Goal: Find contact information: Find contact information

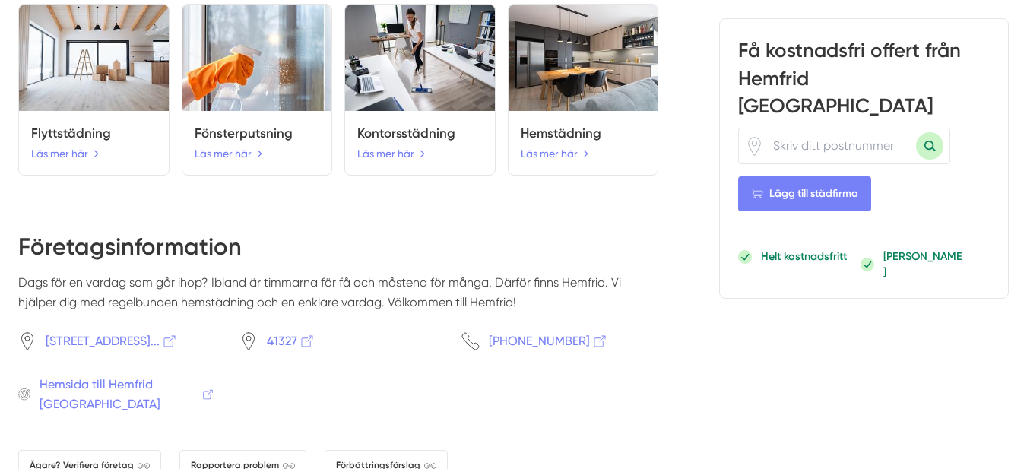
scroll to position [1292, 0]
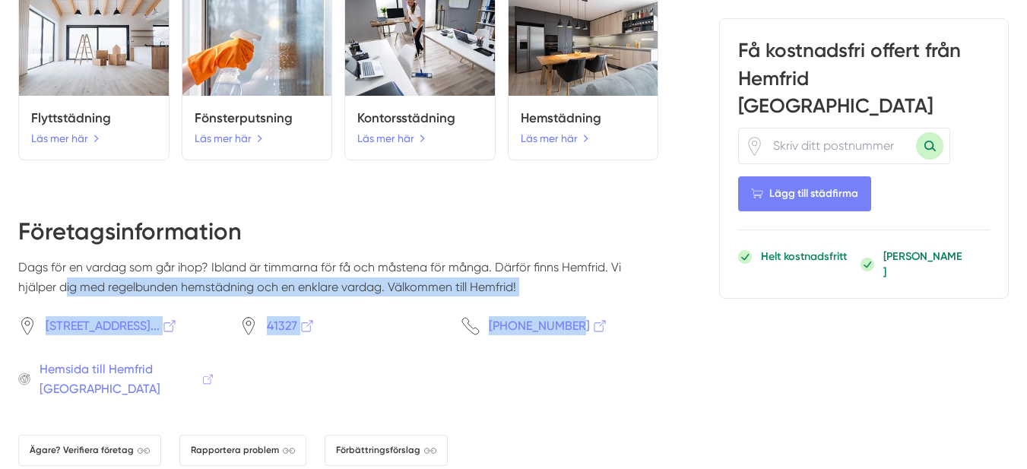
drag, startPoint x: 30, startPoint y: 277, endPoint x: 615, endPoint y: 328, distance: 586.7
click at [615, 328] on div "Företagsinformation Dags för en vardag som går ihop? Ibland är timmarna för få …" at bounding box center [338, 395] width 640 height 360
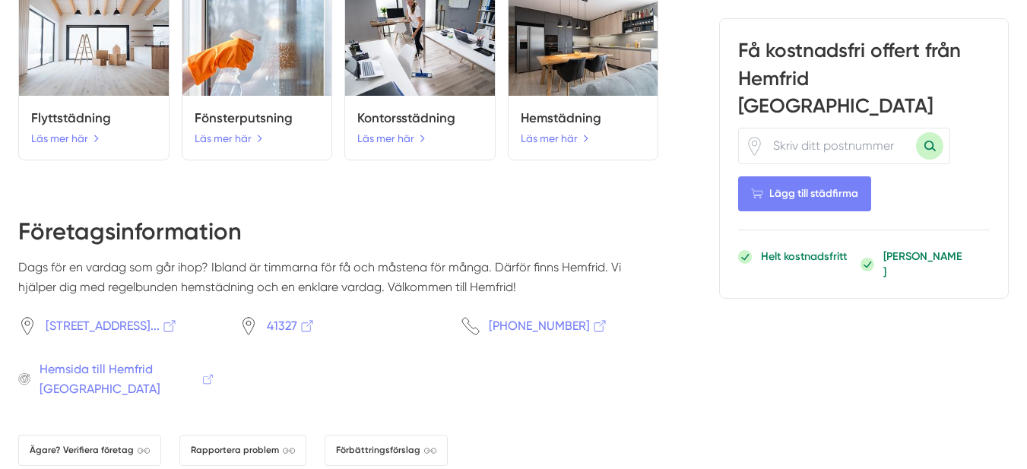
click at [616, 327] on div "[PHONE_NUMBER]" at bounding box center [559, 325] width 197 height 19
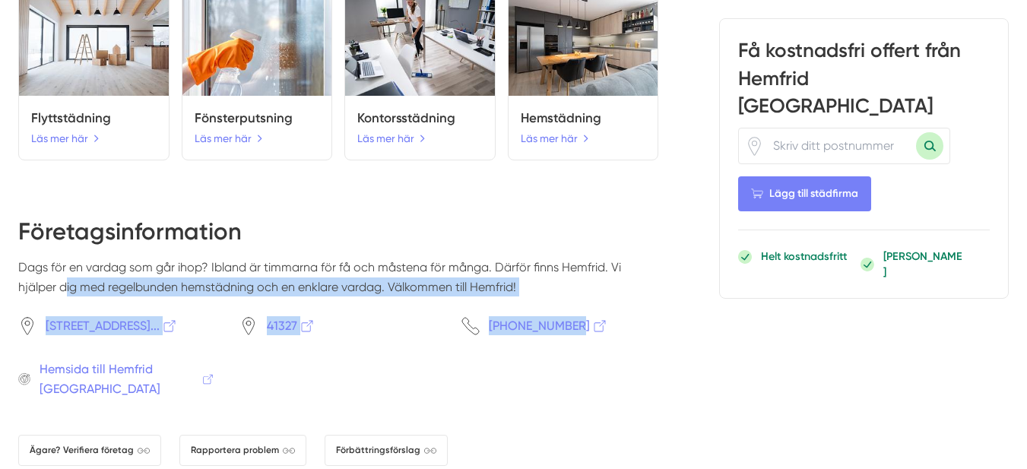
drag, startPoint x: 31, startPoint y: 279, endPoint x: 633, endPoint y: 315, distance: 603.0
click at [633, 315] on div "Företagsinformation Dags för en vardag som går ihop? Ibland är timmarna för få …" at bounding box center [338, 395] width 640 height 360
copy div "älper dig med regelbunden hemstädning och en enklare vardag. Välkommen till Hem…"
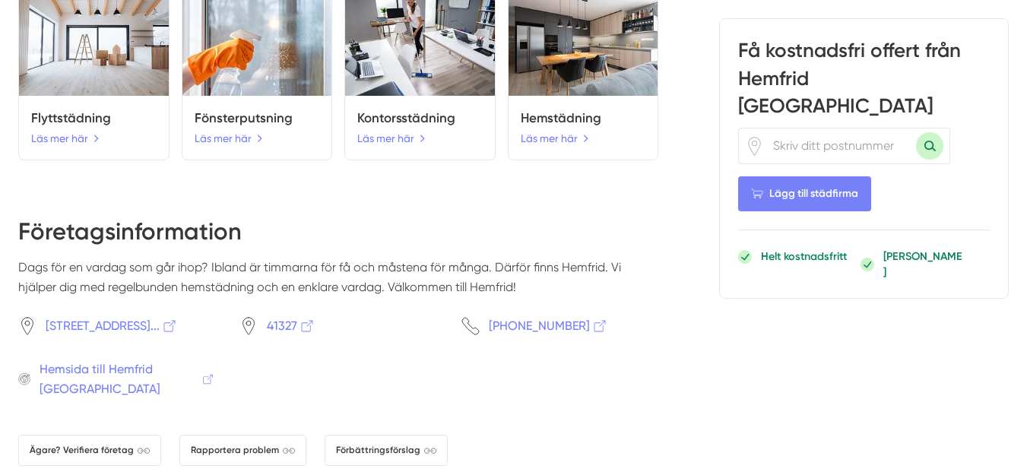
drag, startPoint x: 745, startPoint y: 362, endPoint x: 754, endPoint y: 362, distance: 9.1
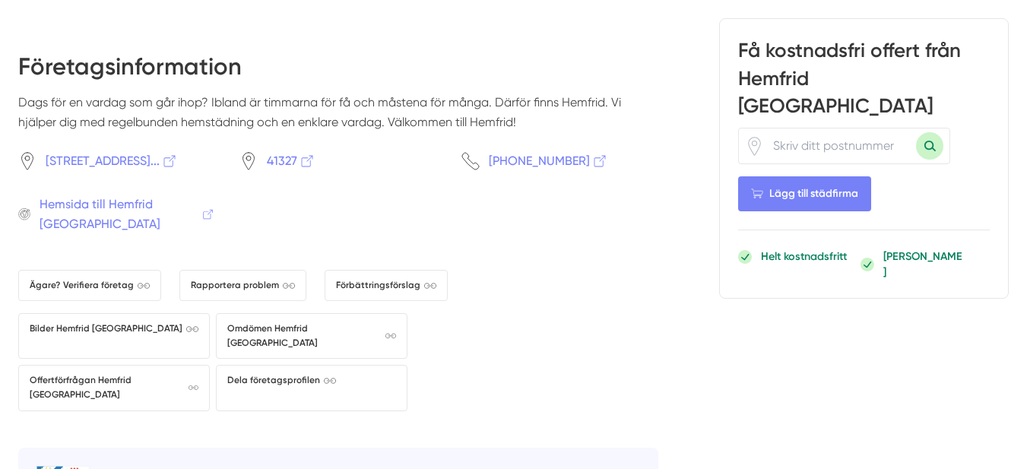
scroll to position [1596, 0]
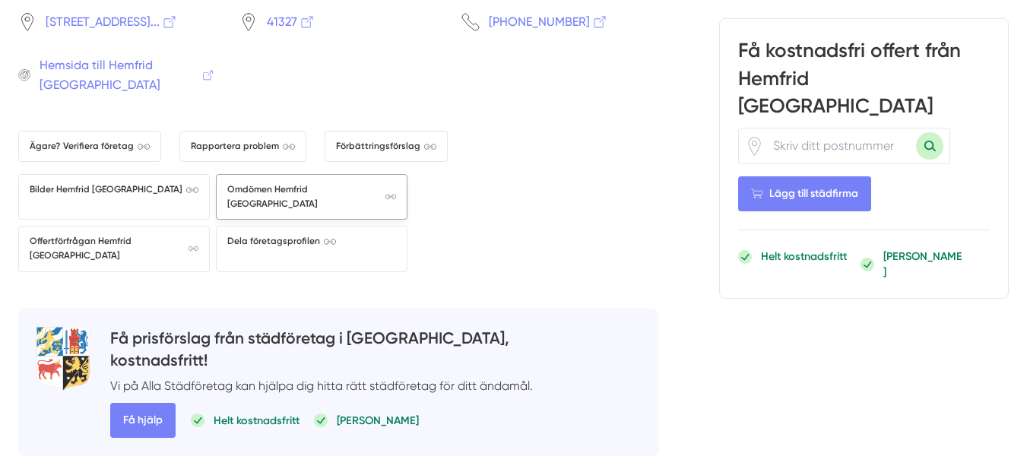
click at [299, 185] on span "Omdömen Hemfrid [GEOGRAPHIC_DATA]" at bounding box center [311, 196] width 169 height 29
click at [97, 142] on span "Ägare? Verifiera företag" at bounding box center [90, 146] width 120 height 14
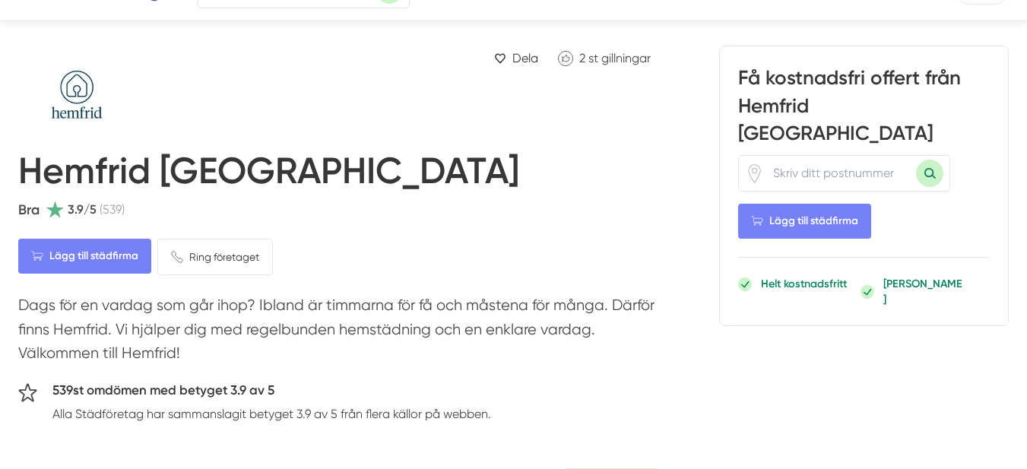
scroll to position [0, 0]
